Goal: Browse casually

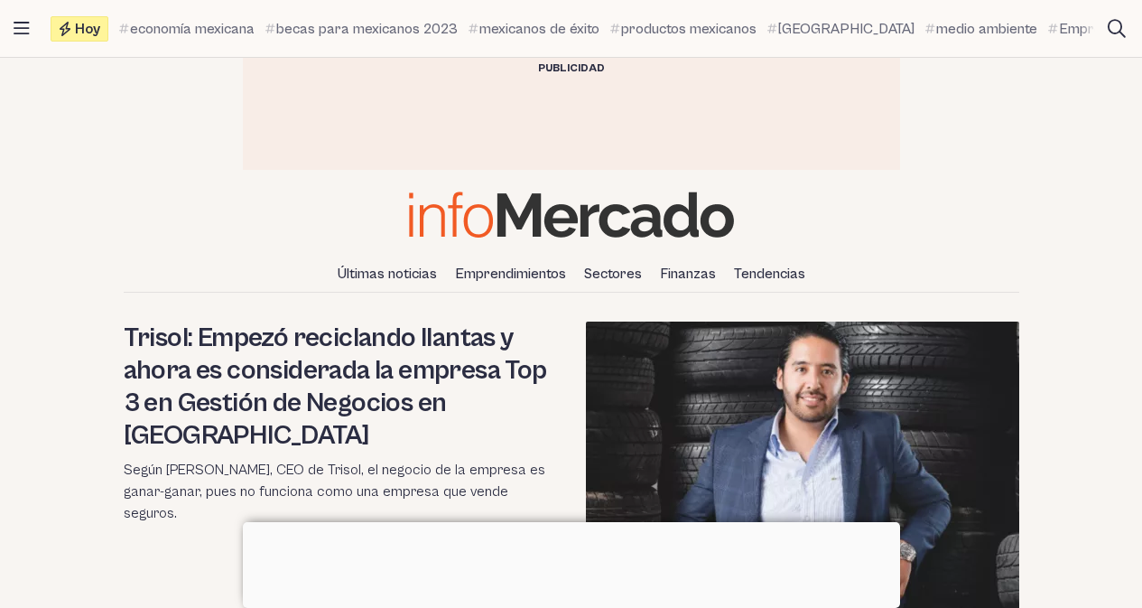
click at [311, 202] on div "Últimas noticias Emprendimientos Sectores Finanzas Tendencias" at bounding box center [571, 241] width 1142 height 101
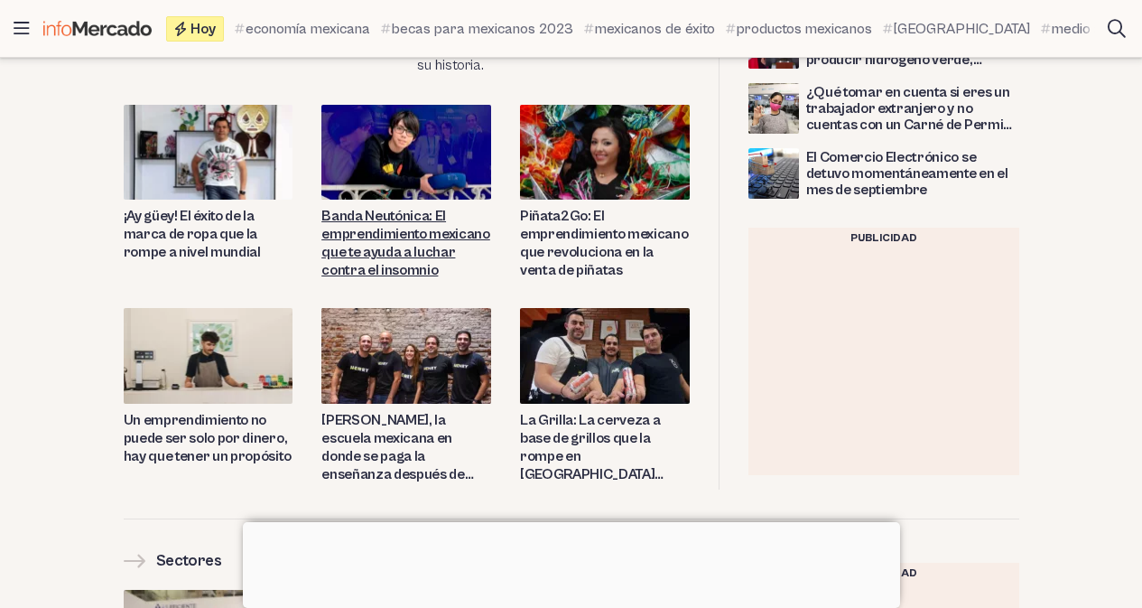
scroll to position [1607, 0]
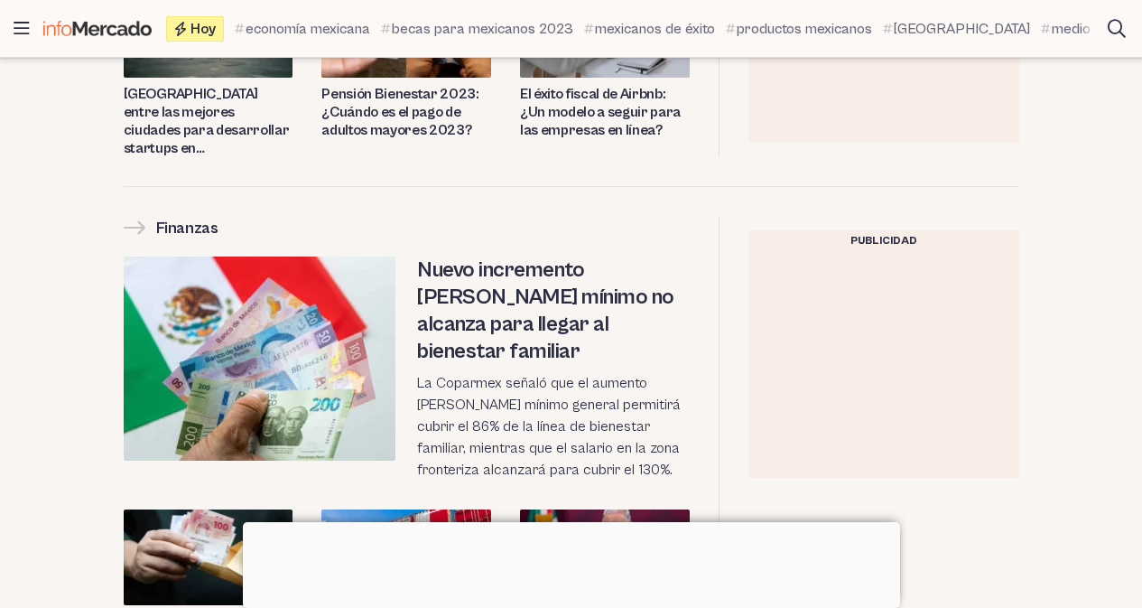
scroll to position [2773, 0]
